Goal: Task Accomplishment & Management: Manage account settings

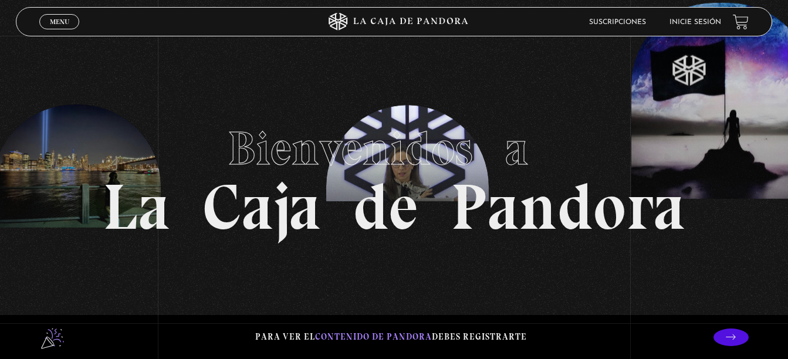
scroll to position [265, 0]
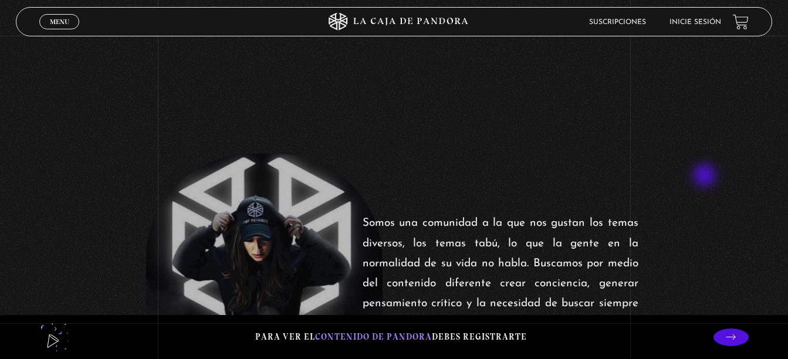
click at [706, 177] on div "Somos una comunidad a la que nos gustan los temas diversos, los temas tabú, lo …" at bounding box center [394, 274] width 788 height 241
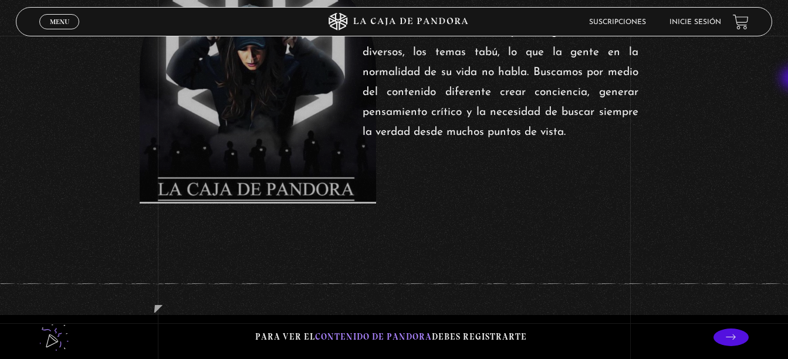
scroll to position [555, 0]
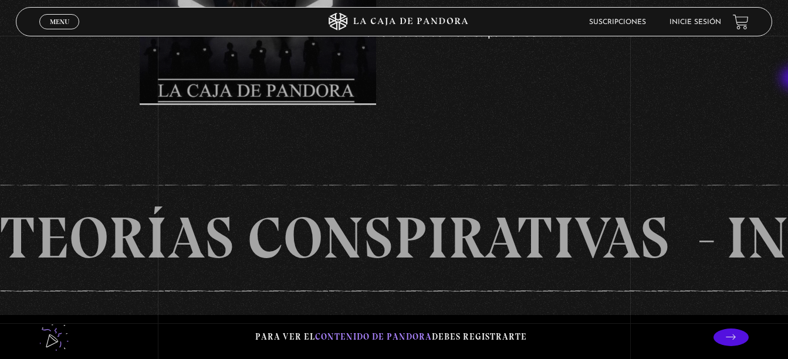
click at [700, 19] on link "Inicie sesión" at bounding box center [696, 22] width 52 height 7
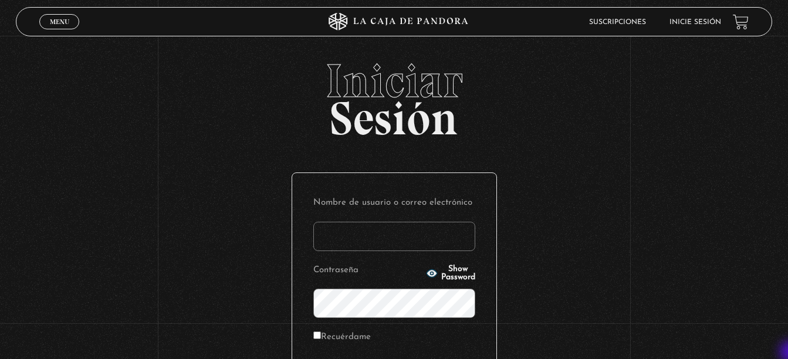
type input "hazelrcc@yahoo.es"
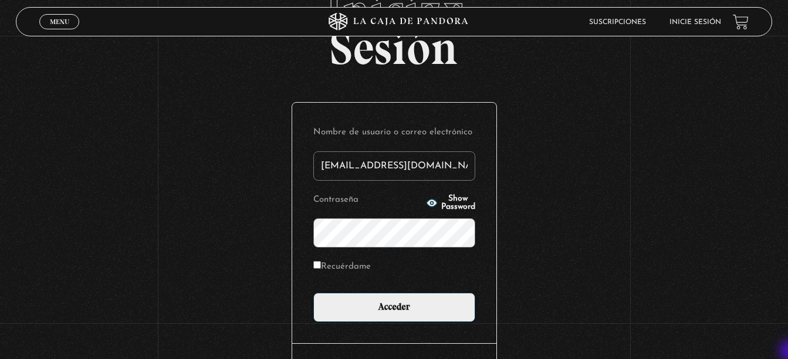
scroll to position [94, 0]
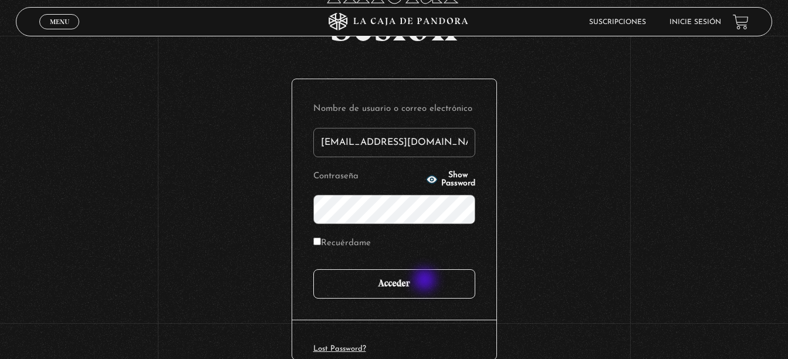
click at [426, 281] on input "Acceder" at bounding box center [394, 283] width 162 height 29
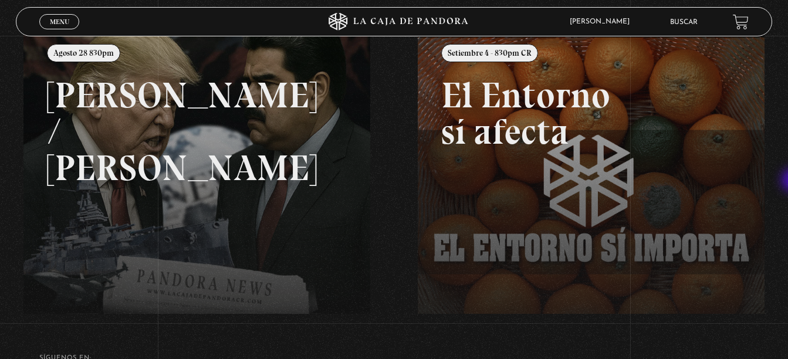
scroll to position [161, 0]
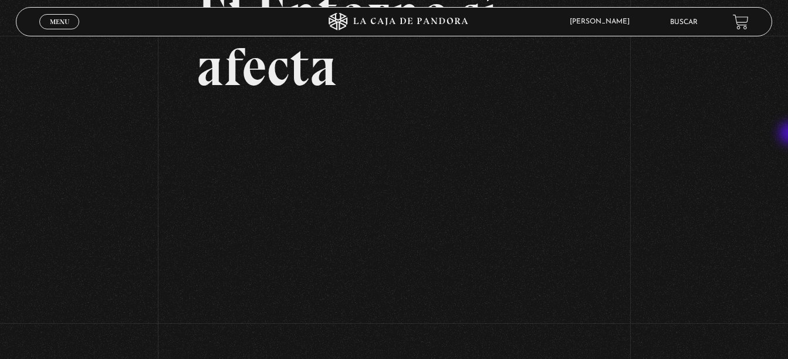
scroll to position [100, 0]
